Goal: Task Accomplishment & Management: Use online tool/utility

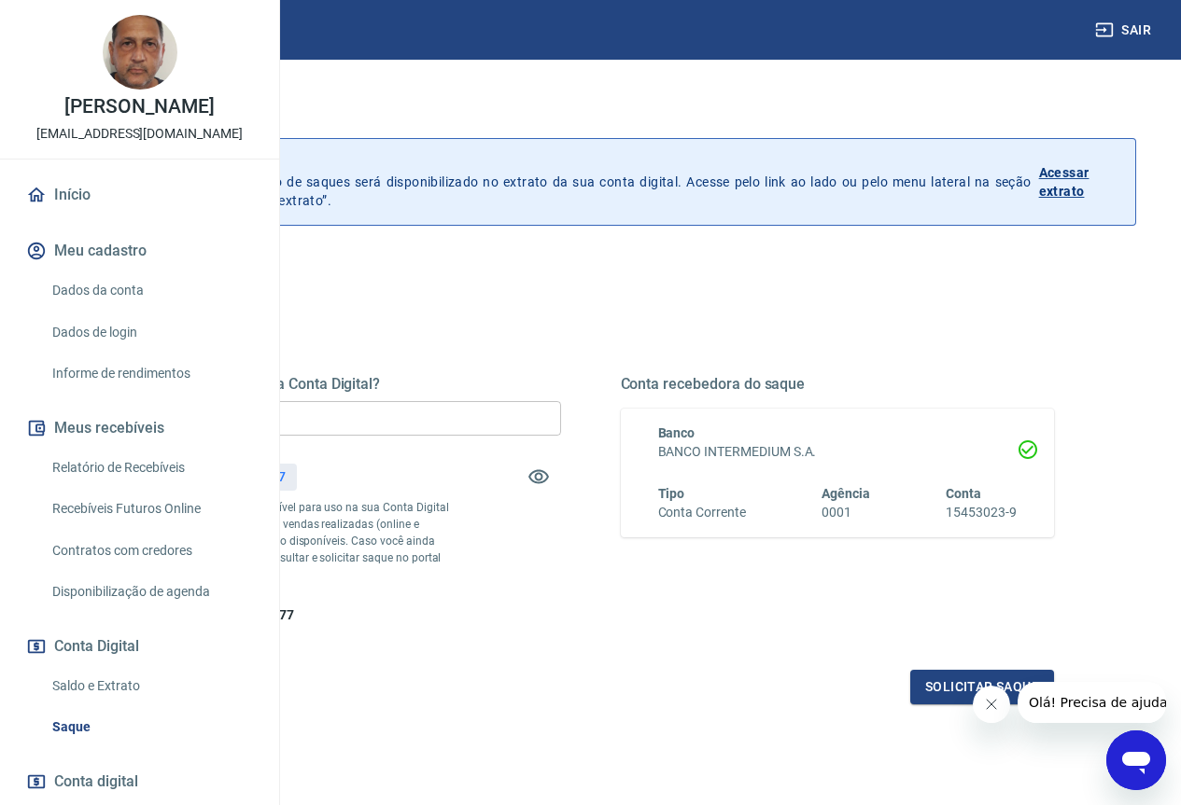
click at [495, 435] on input "R$ 0,00" at bounding box center [344, 418] width 434 height 35
type input "R$ 103,77"
click at [939, 705] on button "Solicitar saque" at bounding box center [982, 687] width 144 height 35
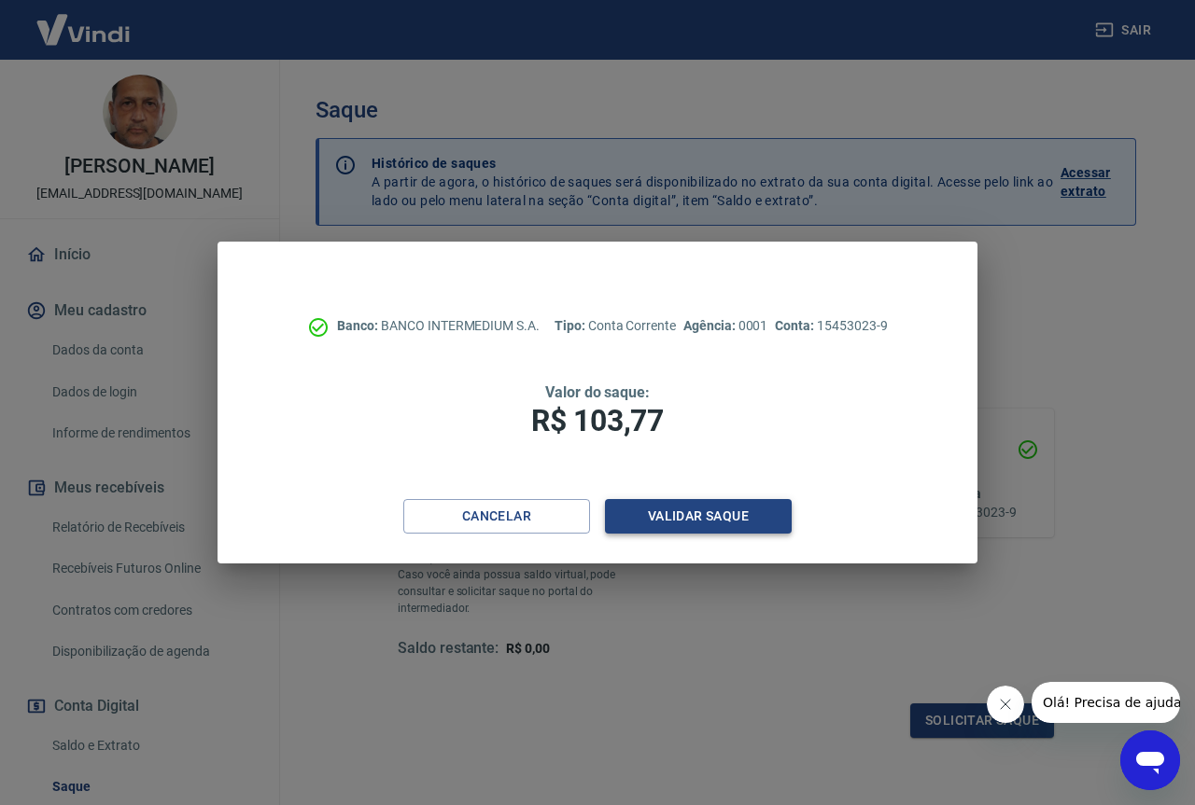
click at [712, 523] on button "Validar saque" at bounding box center [698, 516] width 187 height 35
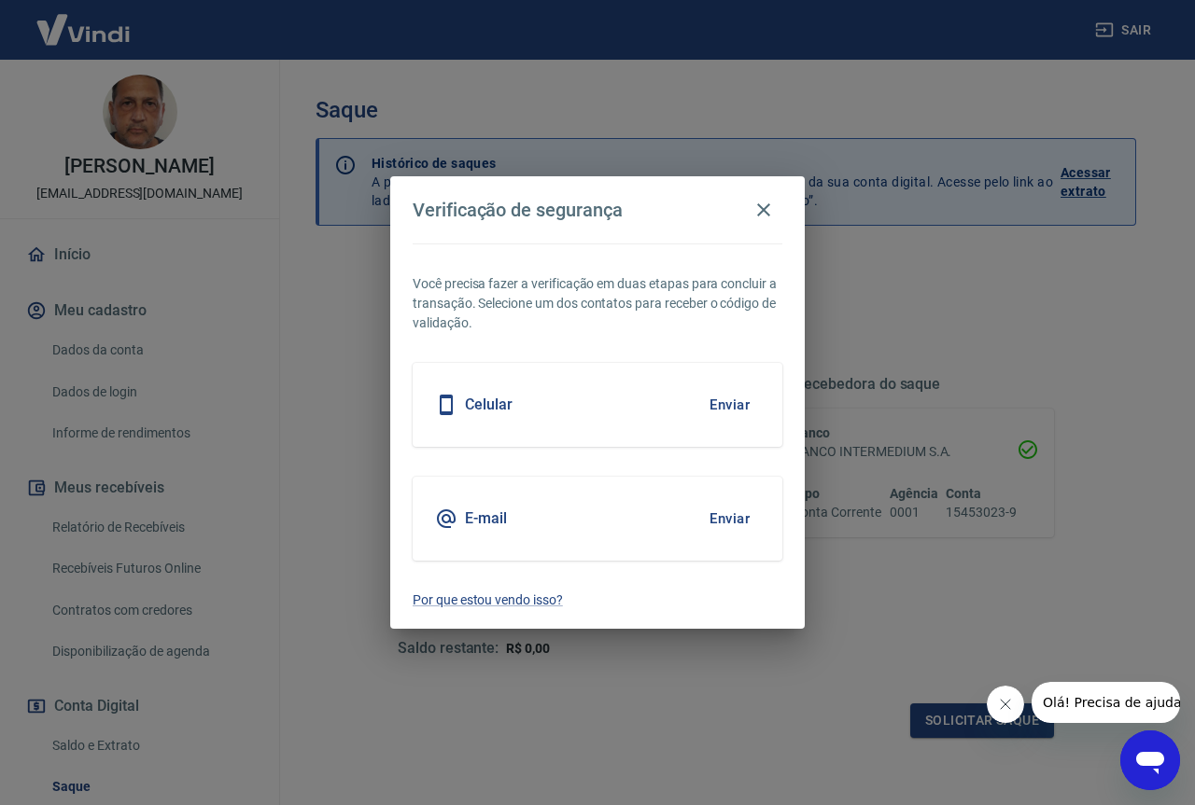
click at [726, 516] on button "Enviar" at bounding box center [729, 518] width 61 height 39
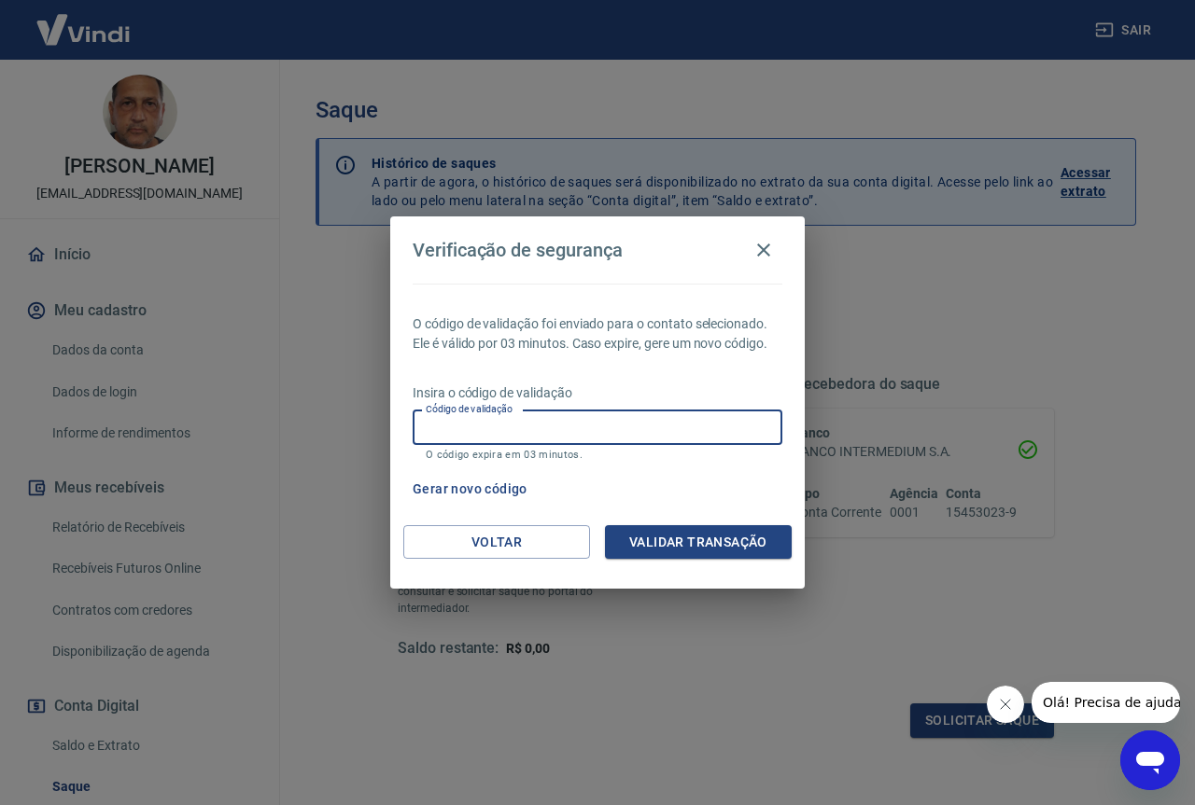
click at [596, 434] on input "Código de validação" at bounding box center [598, 428] width 370 height 35
paste input "917970"
type input "917970"
click at [722, 520] on div "O código de validação foi enviado para o contato selecionado. Ele é válido por …" at bounding box center [597, 405] width 414 height 242
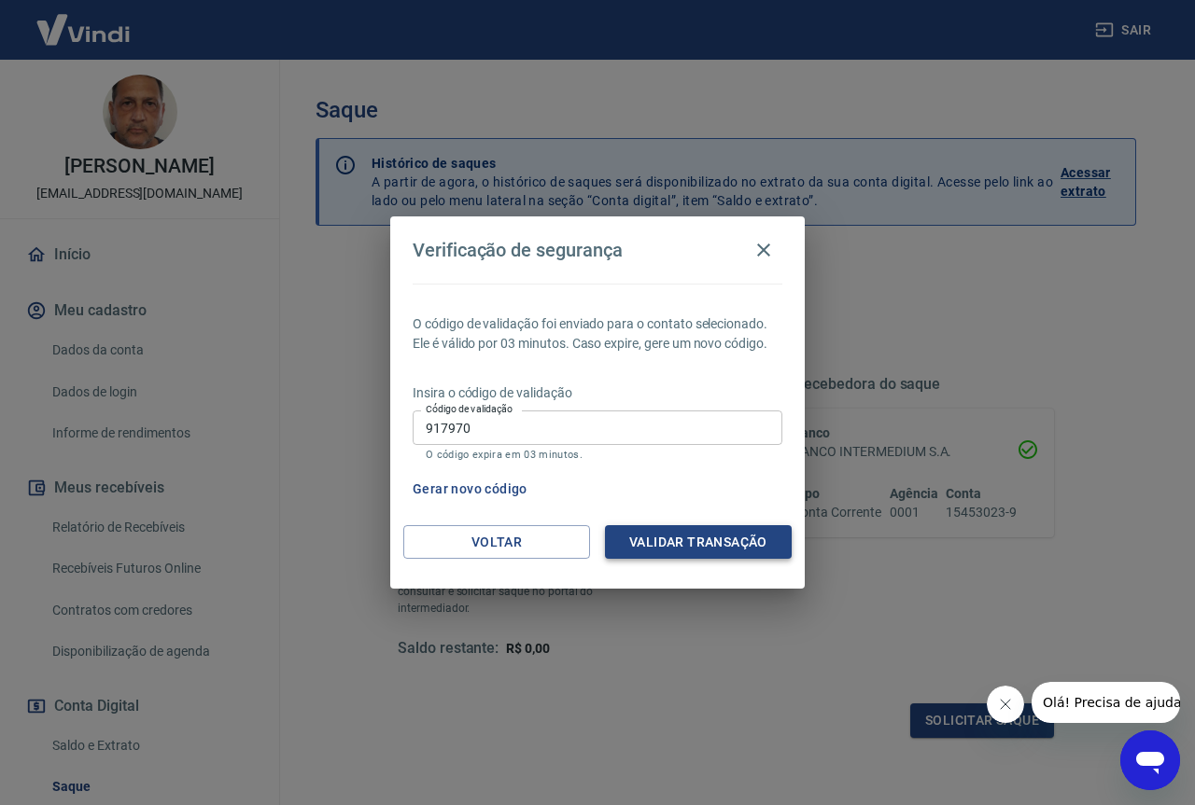
click at [720, 533] on button "Validar transação" at bounding box center [698, 542] width 187 height 35
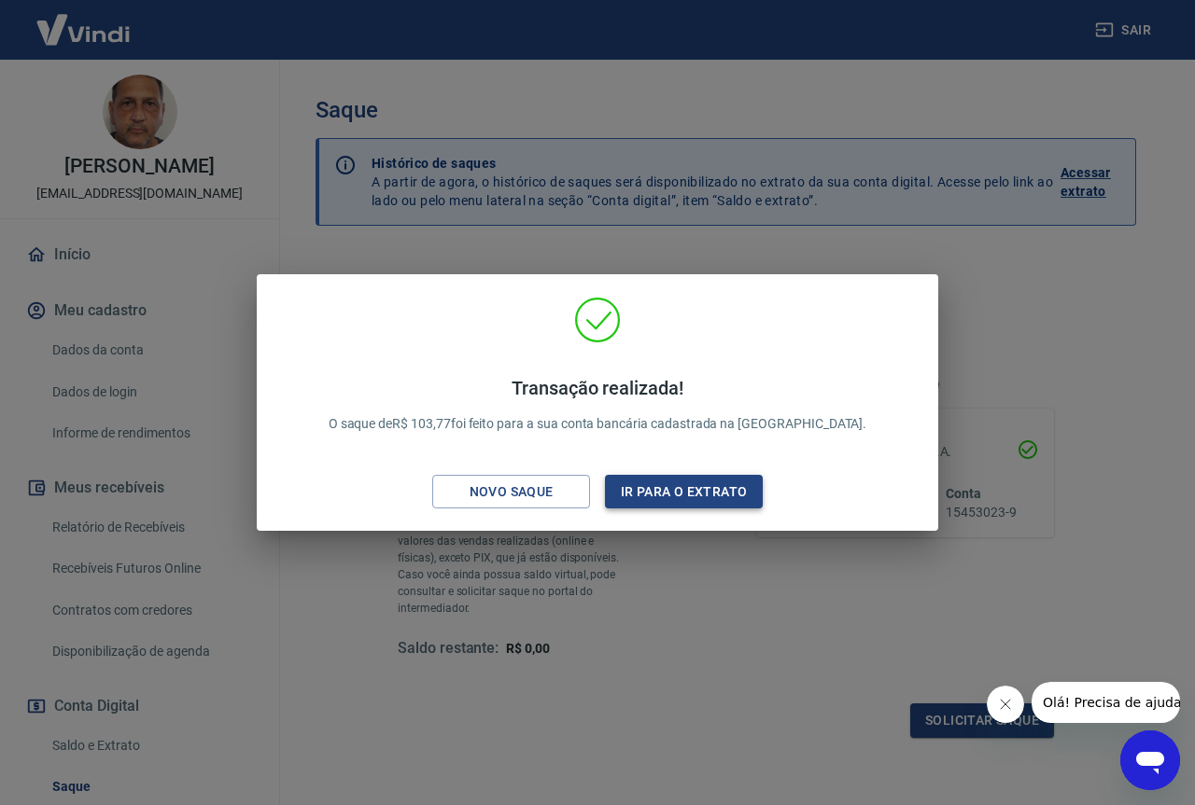
click at [689, 502] on button "Ir para o extrato" at bounding box center [684, 492] width 158 height 35
